Goal: Task Accomplishment & Management: Complete application form

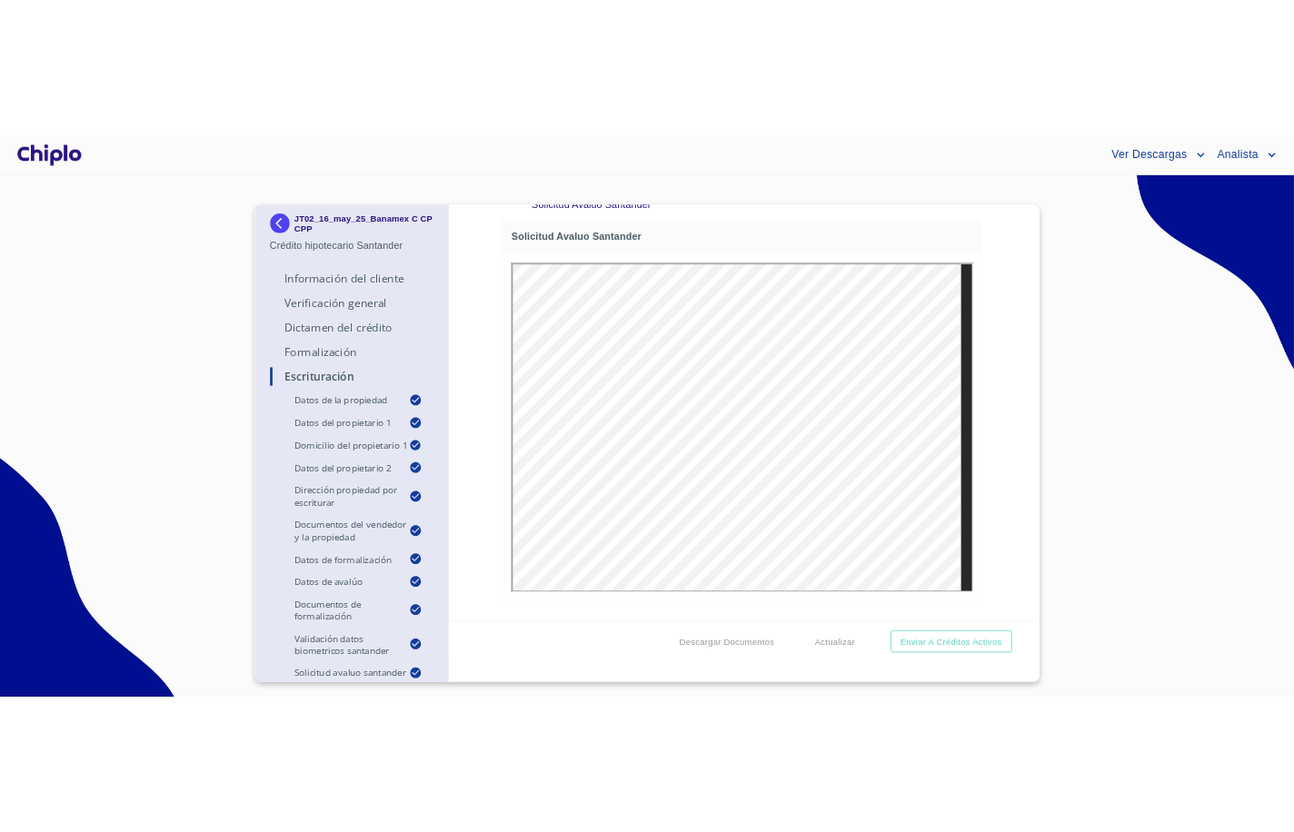
scroll to position [20088, 0]
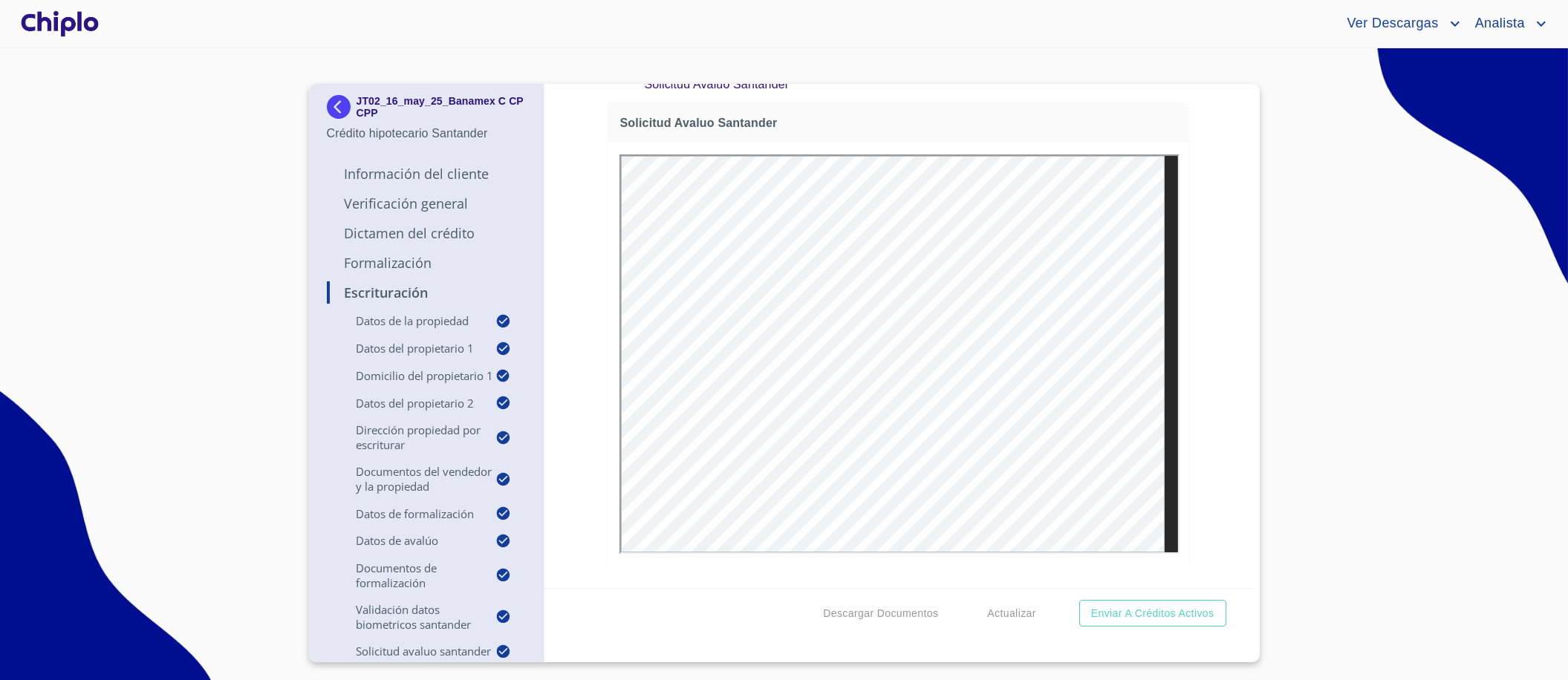
click at [580, 433] on div "Escrituración Datos de la propiedad Tipo de propiedad   * CASA EN CONDOMINIO ​ …" at bounding box center [898, 336] width 708 height 504
click at [589, 441] on div "Escrituración Datos de la propiedad Tipo de propiedad   * CASA EN CONDOMINIO ​ …" at bounding box center [898, 336] width 708 height 504
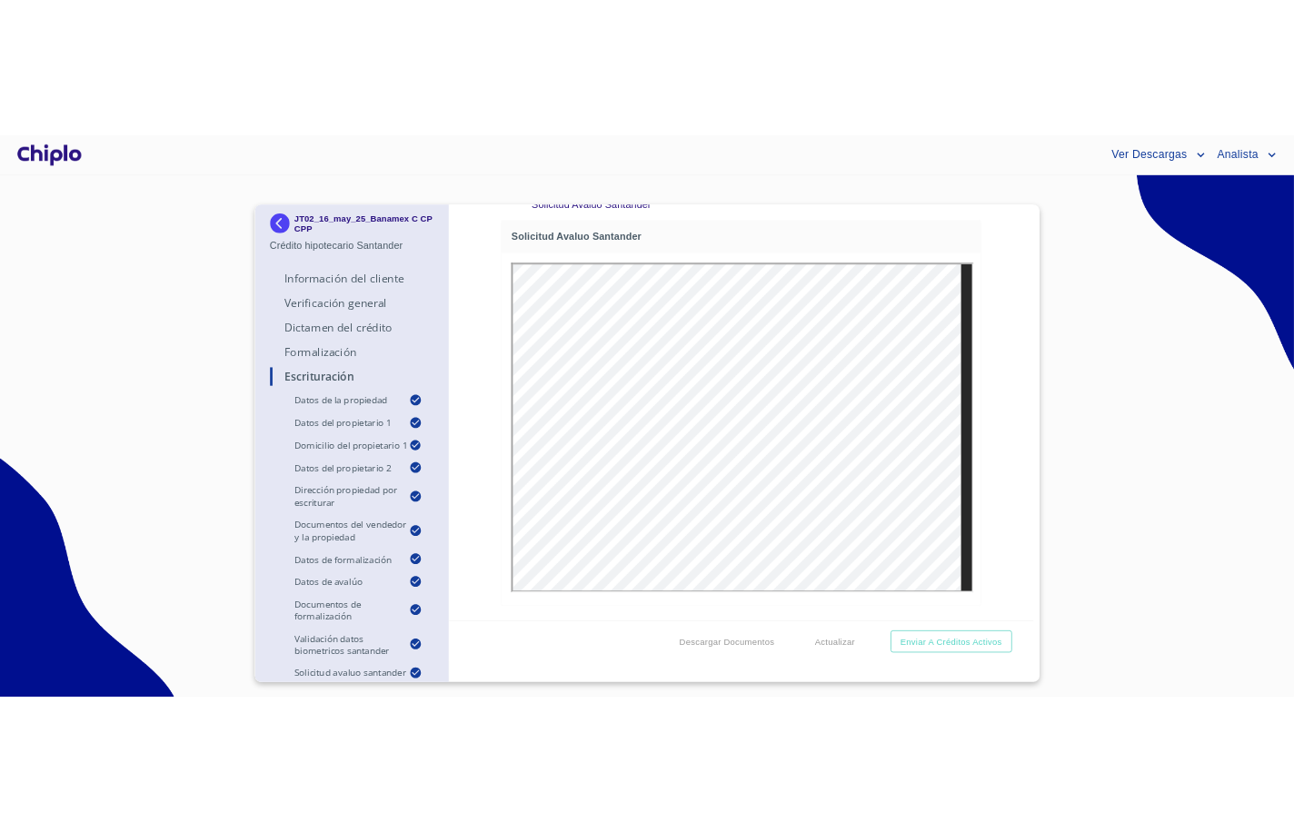
scroll to position [19015, 0]
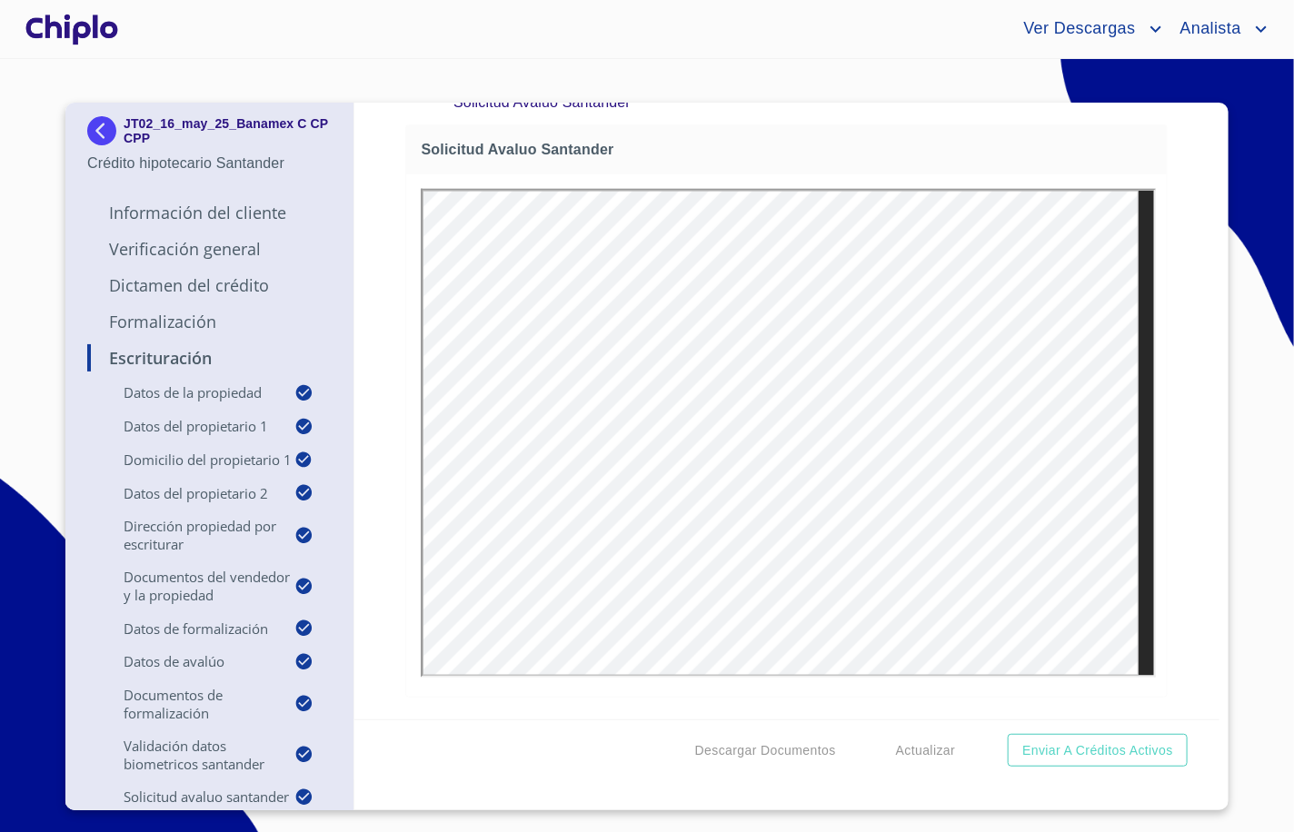
click at [1169, 471] on div "Escrituración Datos de la propiedad Tipo de propiedad   * CASA EN CONDOMINIO ​ …" at bounding box center [787, 411] width 866 height 617
click at [398, 180] on div "Escrituración Datos de la propiedad Tipo de propiedad   * CASA EN CONDOMINIO ​ …" at bounding box center [787, 411] width 866 height 617
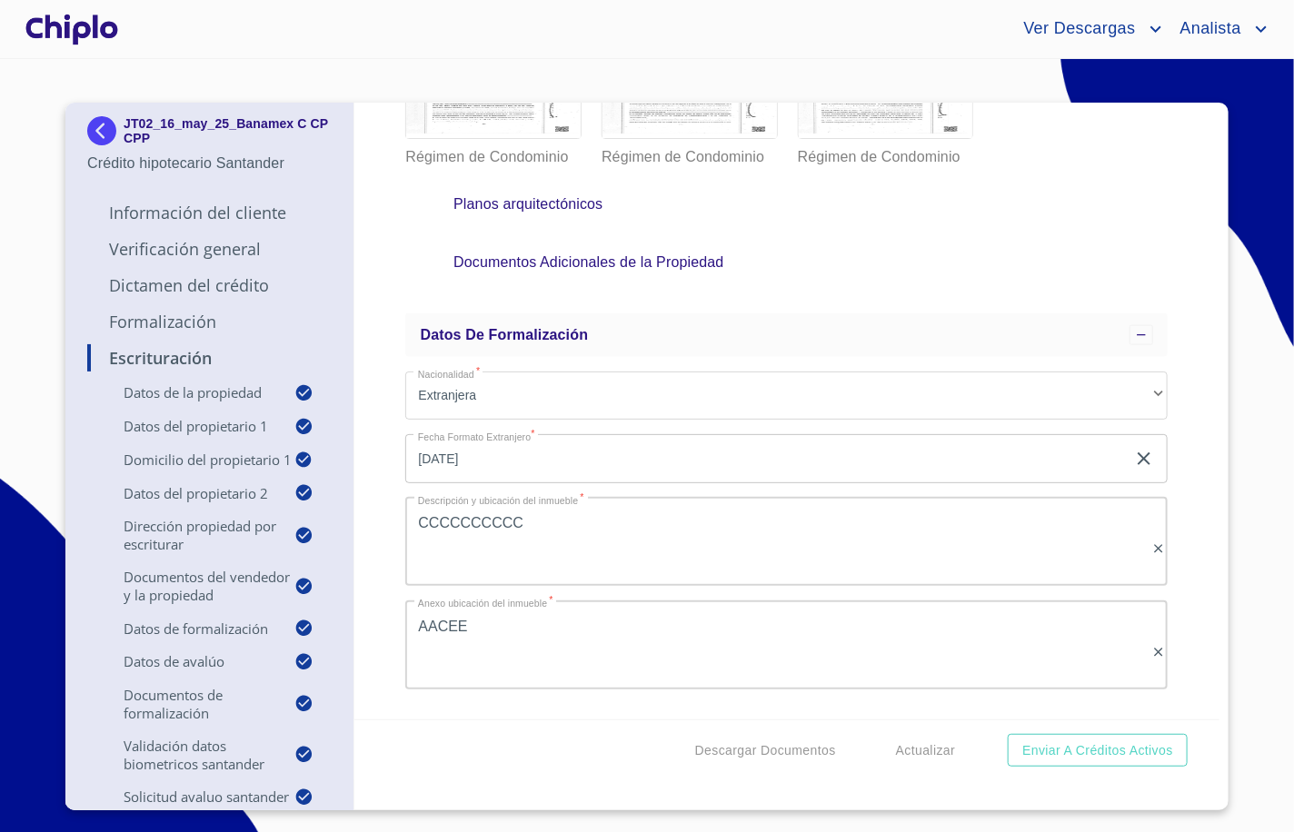
scroll to position [12644, 0]
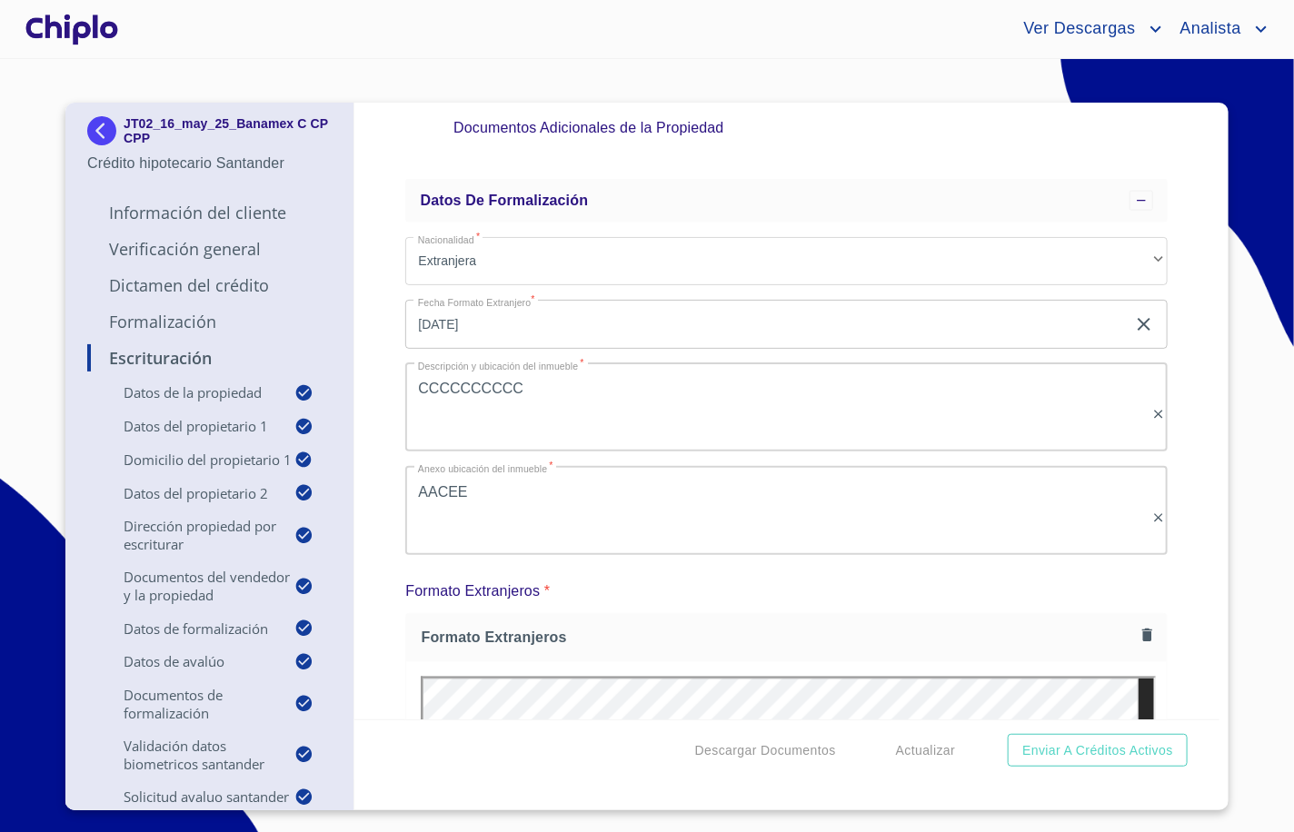
scroll to position [12767, 0]
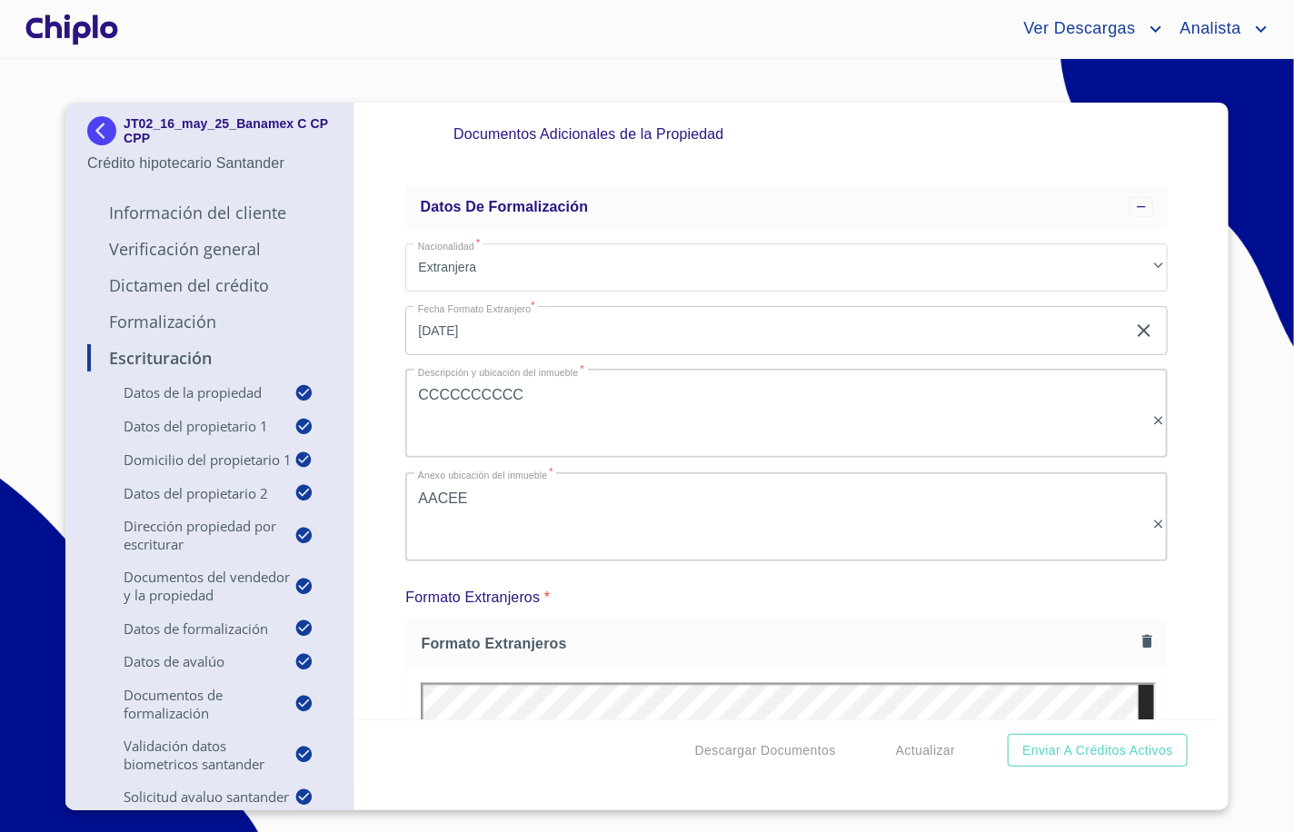
scroll to position [12761, 0]
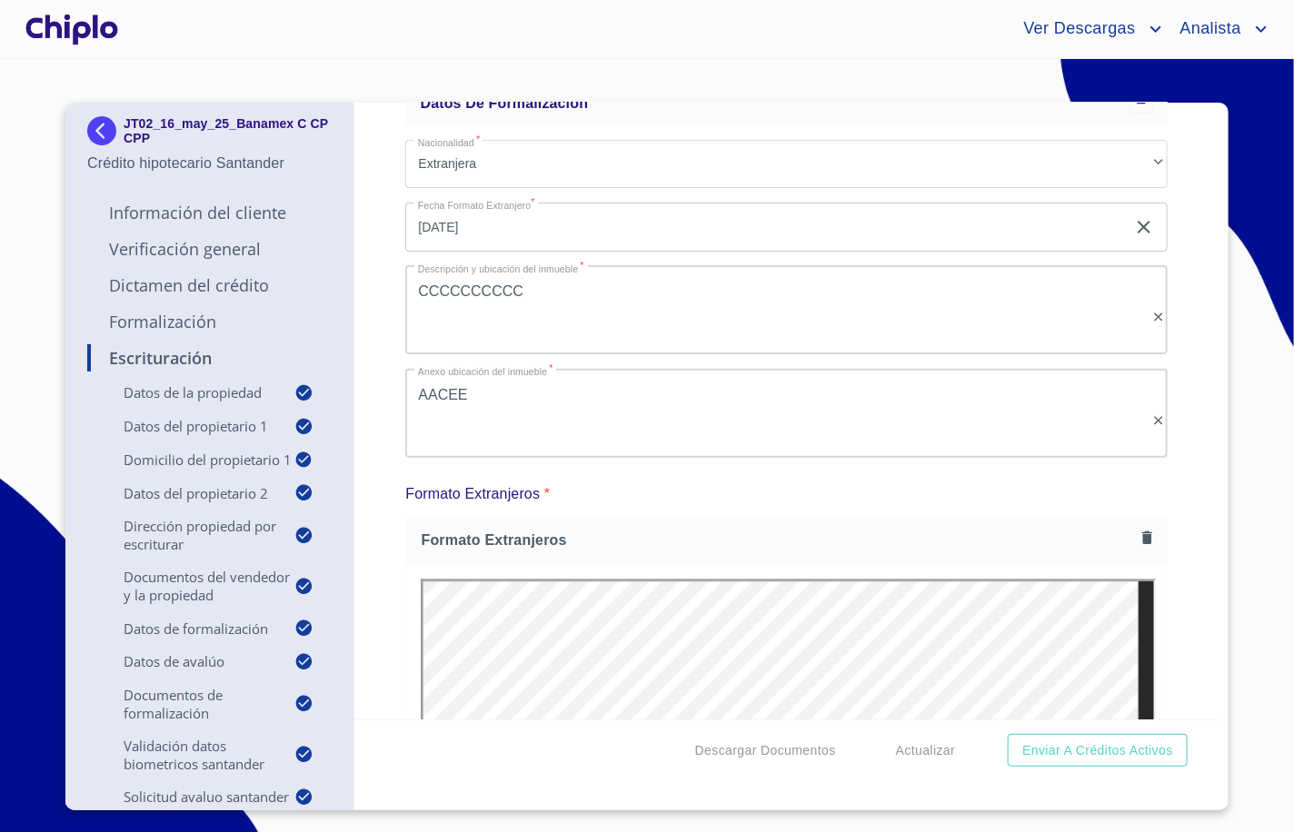
click at [1240, 288] on section "JT02_16_may_25_Banamex C CP CPP Crédito hipotecario Santander Información del C…" at bounding box center [647, 445] width 1294 height 773
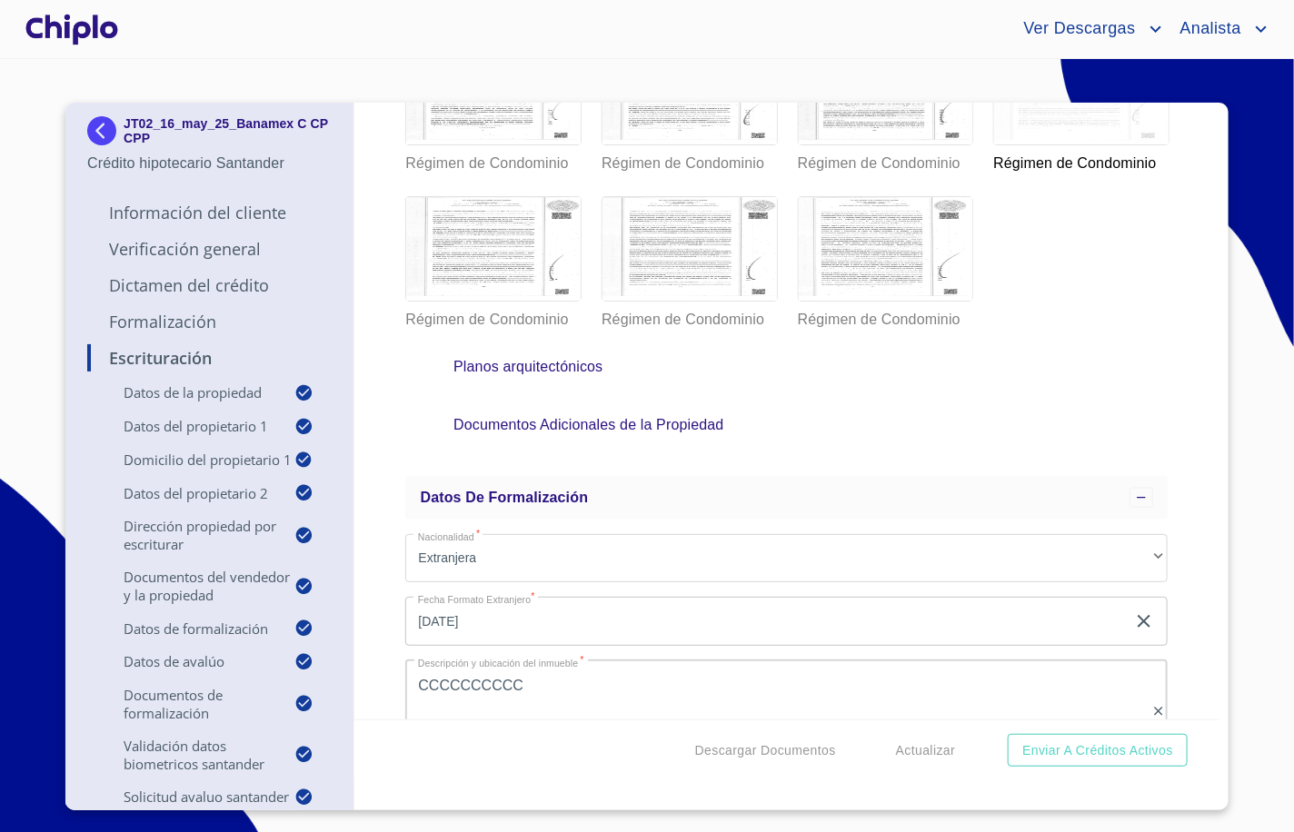
scroll to position [12267, 0]
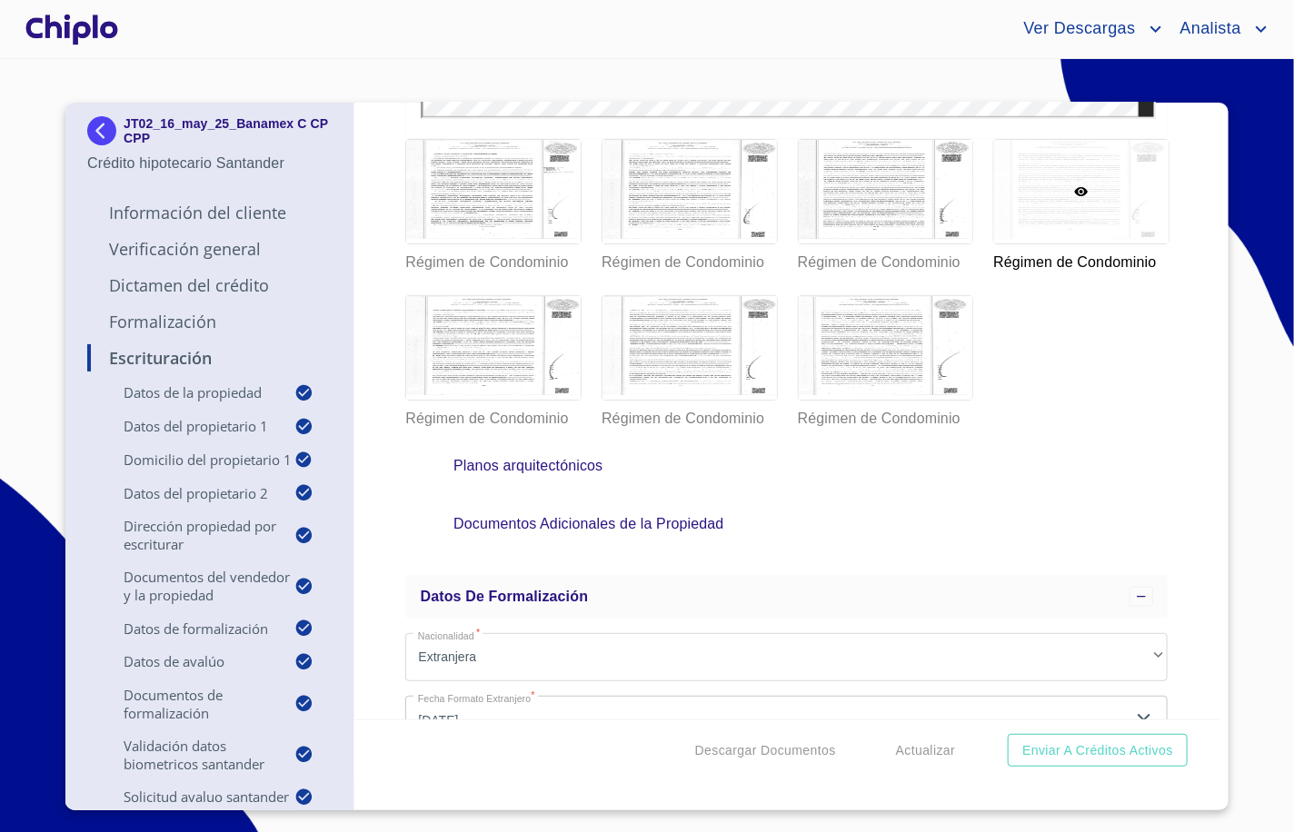
click at [174, 311] on p "Formalización" at bounding box center [209, 322] width 244 height 22
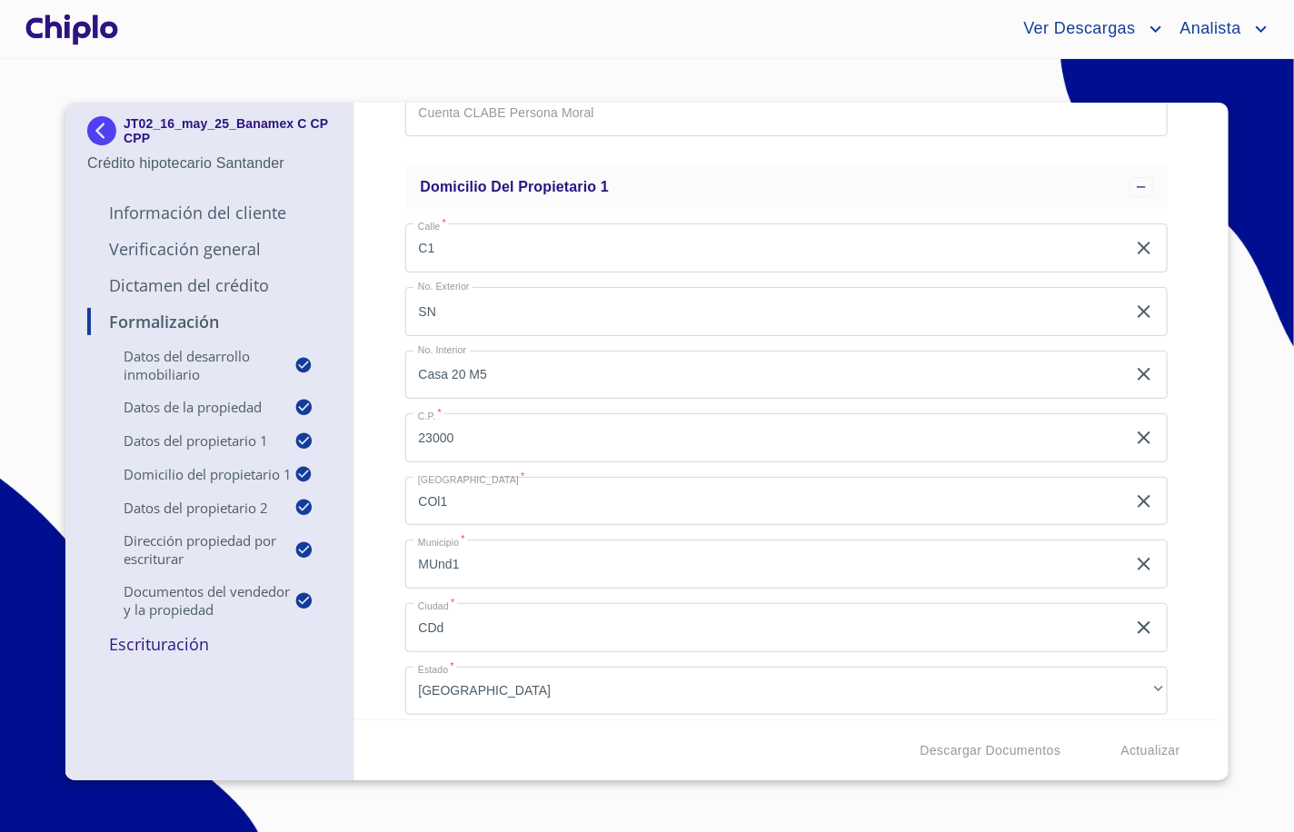
scroll to position [0, 0]
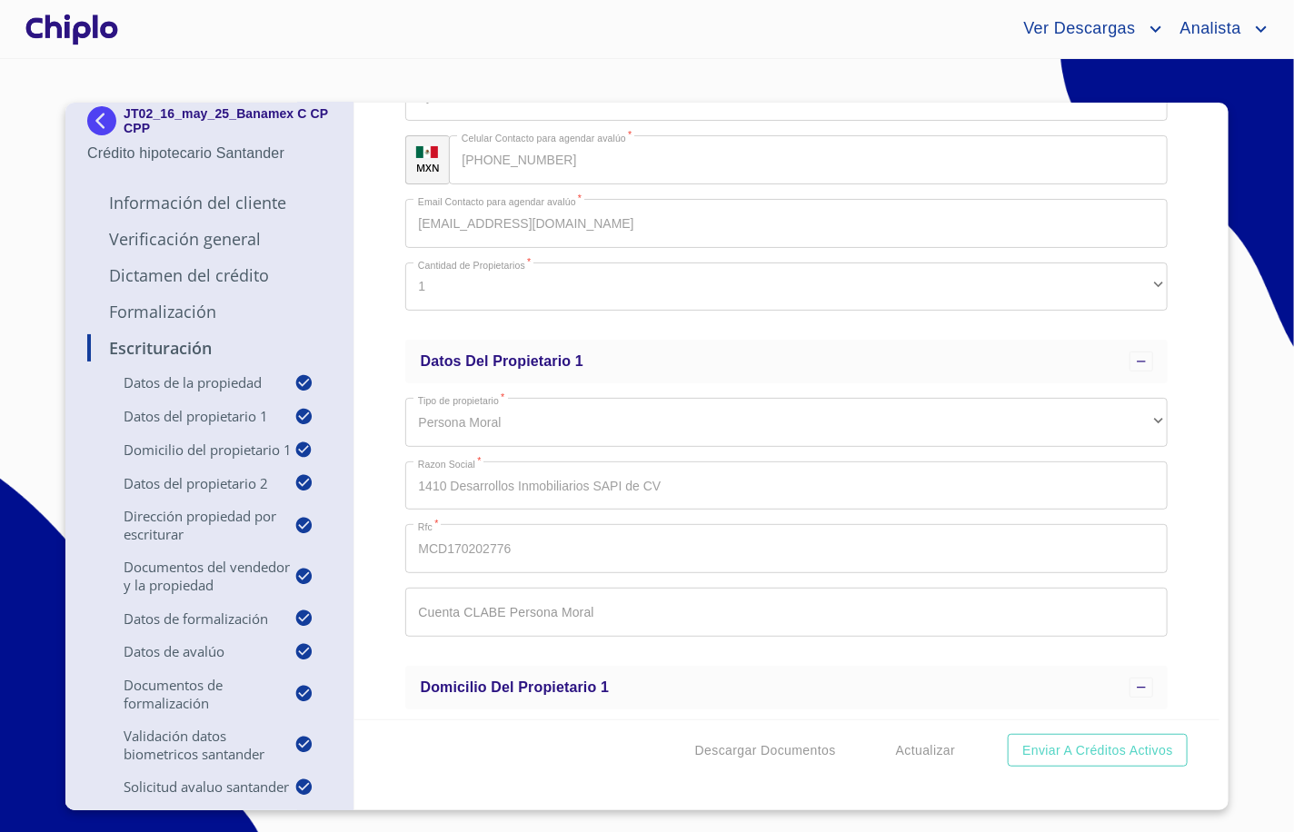
scroll to position [210, 0]
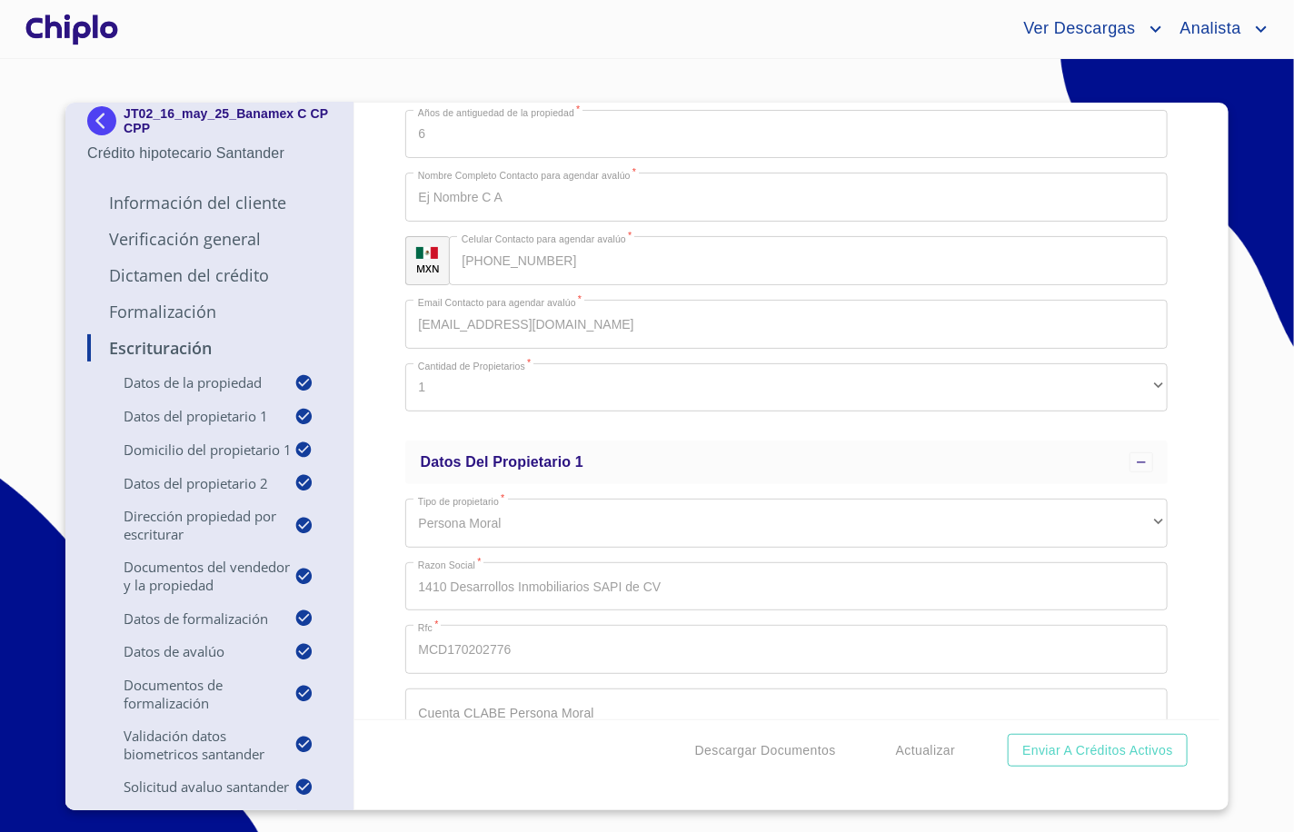
click at [177, 301] on p "Formalización" at bounding box center [209, 312] width 244 height 22
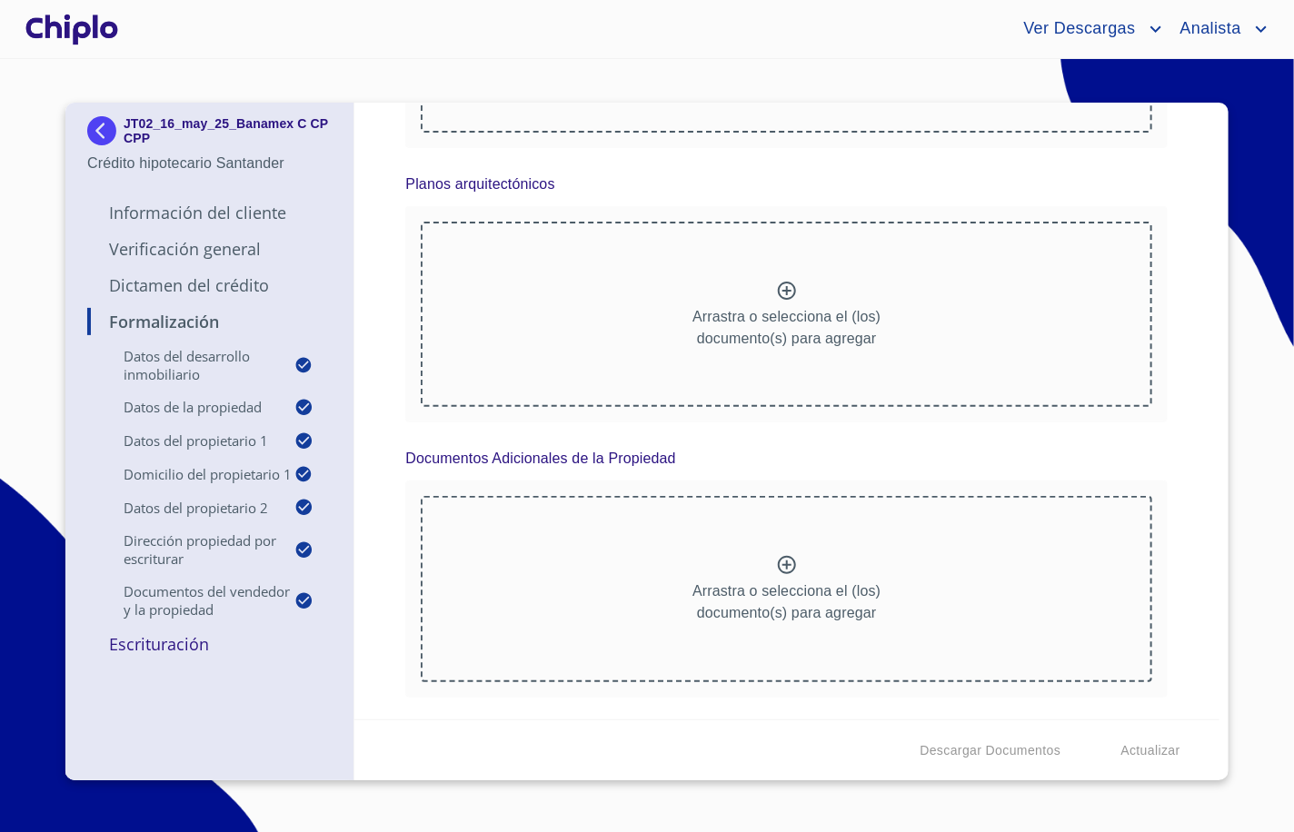
scroll to position [11588, 0]
click at [651, 133] on div "Arrastra o selecciona el (los) documento(s) para agregar" at bounding box center [786, 39] width 731 height 185
click at [692, 74] on icon at bounding box center [689, 64] width 22 height 22
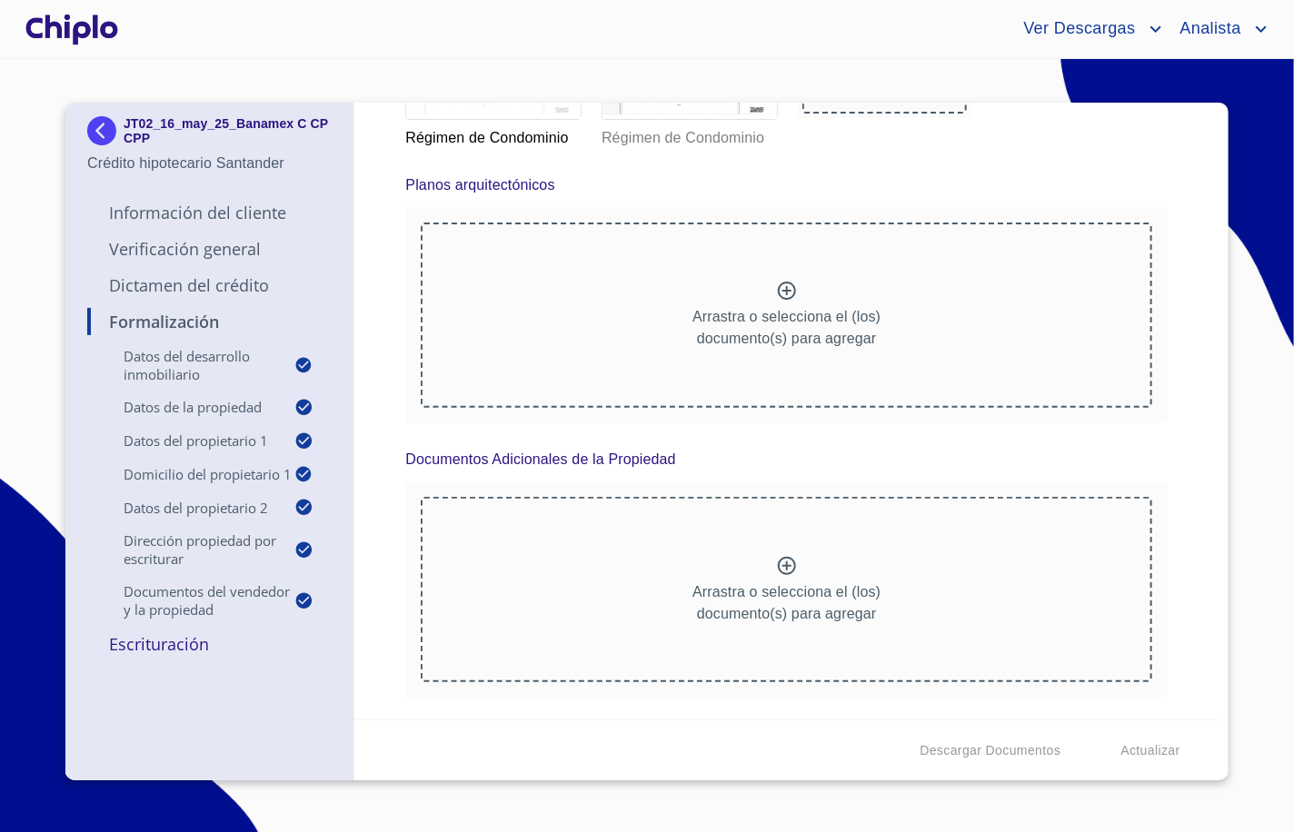
click at [1087, 160] on div "Régimen de Condominio Régimen de Condominio" at bounding box center [786, 82] width 784 height 156
